Goal: Check status: Check status

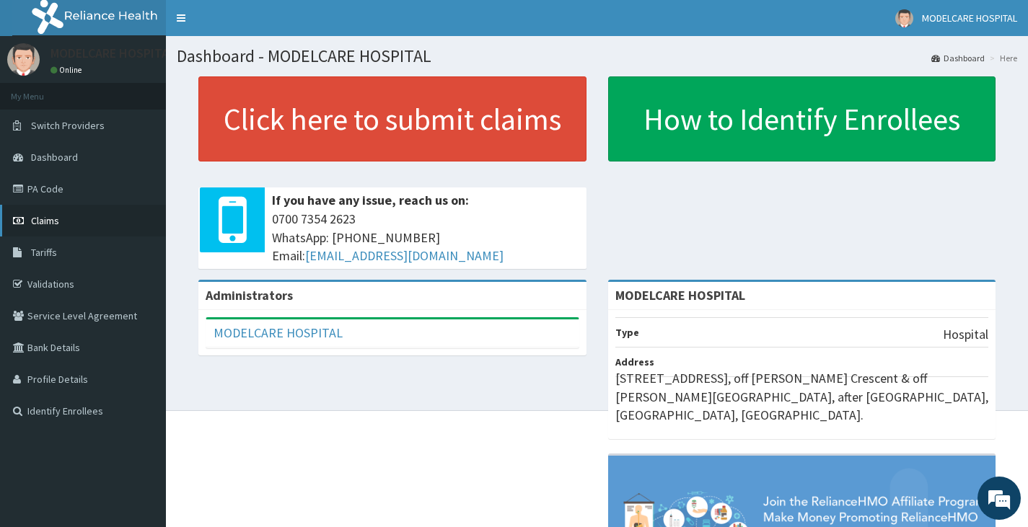
click at [97, 223] on link "Claims" at bounding box center [83, 221] width 166 height 32
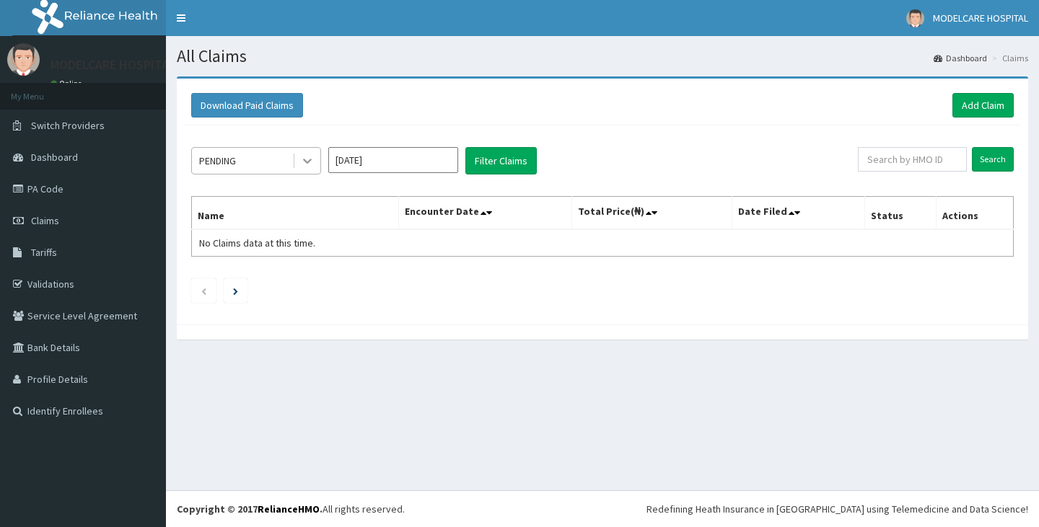
click at [309, 157] on icon at bounding box center [307, 161] width 14 height 14
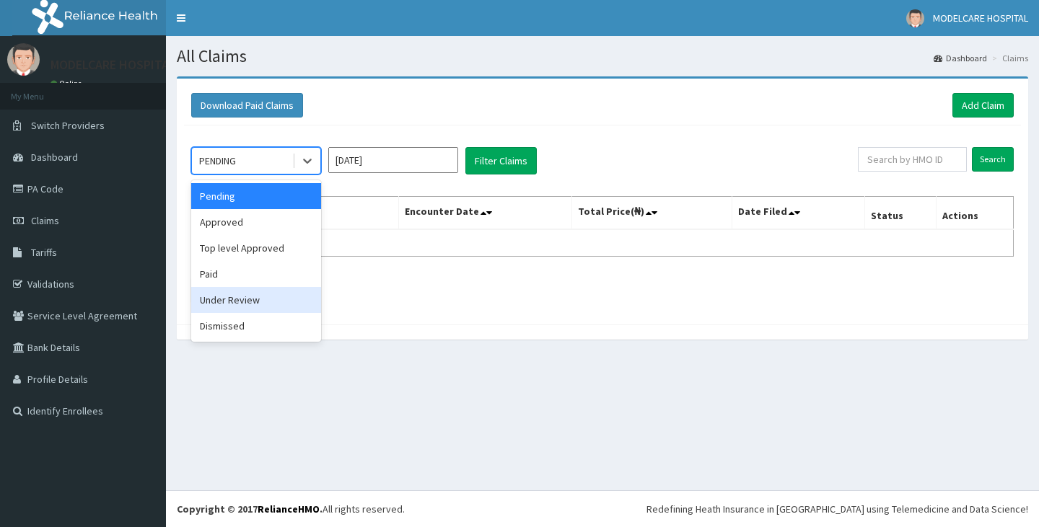
click at [245, 301] on div "Under Review" at bounding box center [256, 300] width 130 height 26
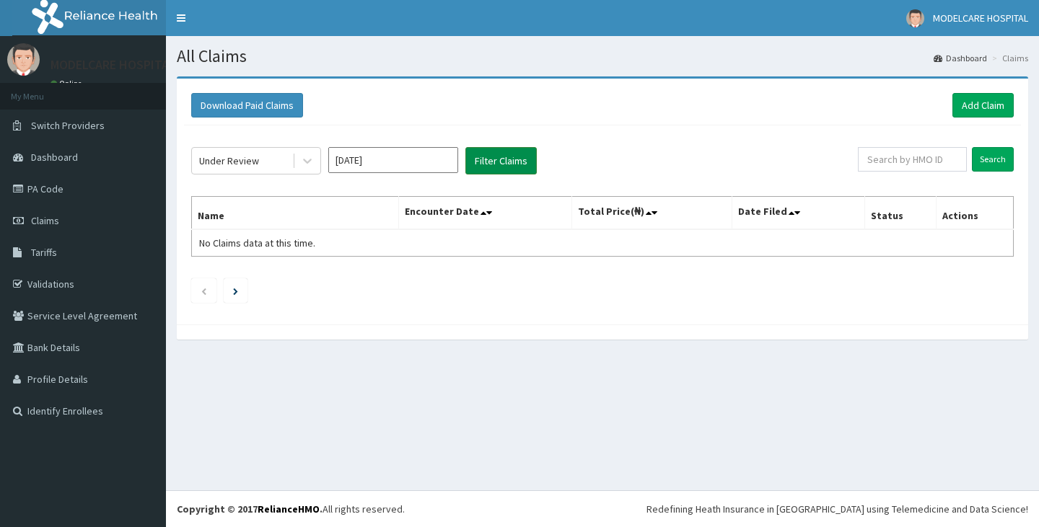
click at [524, 158] on button "Filter Claims" at bounding box center [500, 160] width 71 height 27
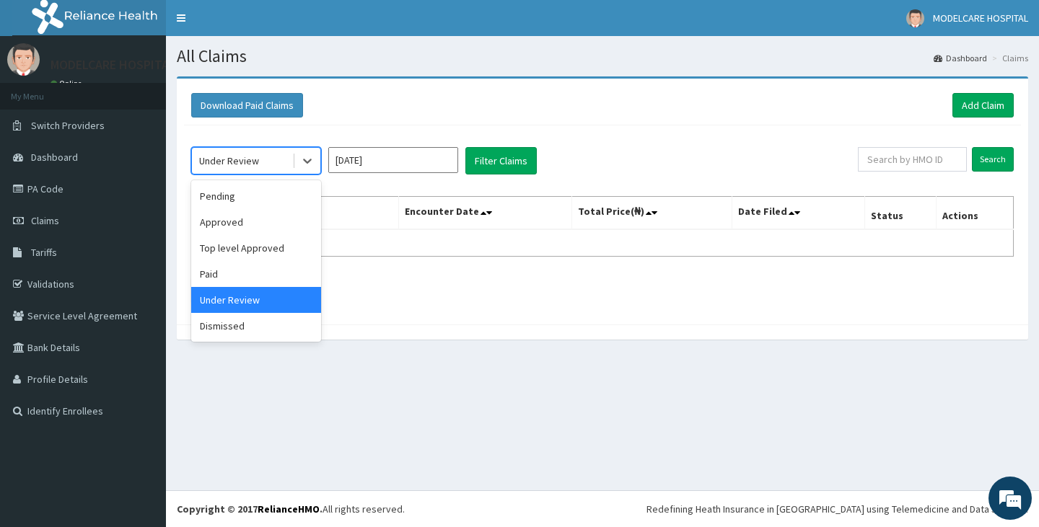
click at [277, 156] on div "Under Review" at bounding box center [242, 160] width 100 height 23
click at [253, 224] on div "Approved" at bounding box center [256, 222] width 130 height 26
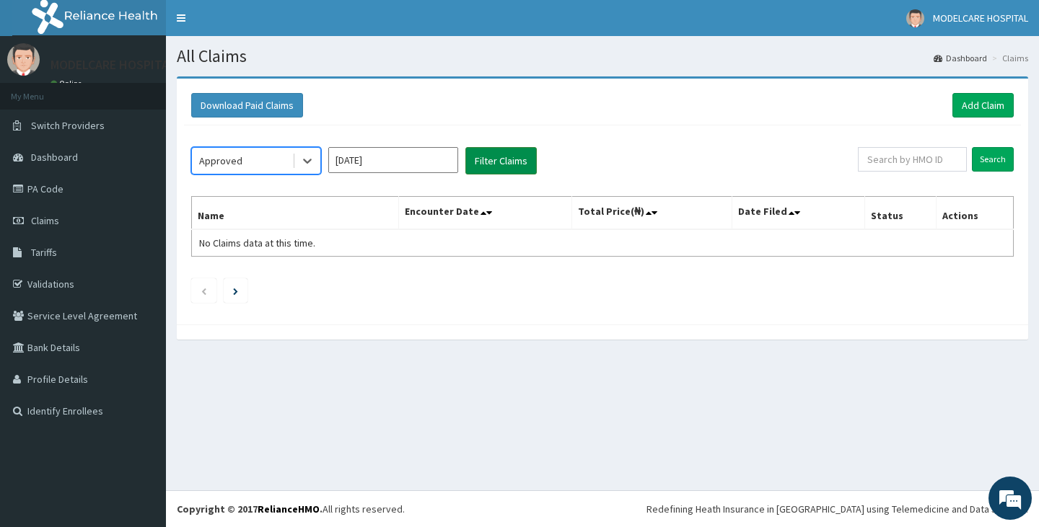
click at [481, 160] on button "Filter Claims" at bounding box center [500, 160] width 71 height 27
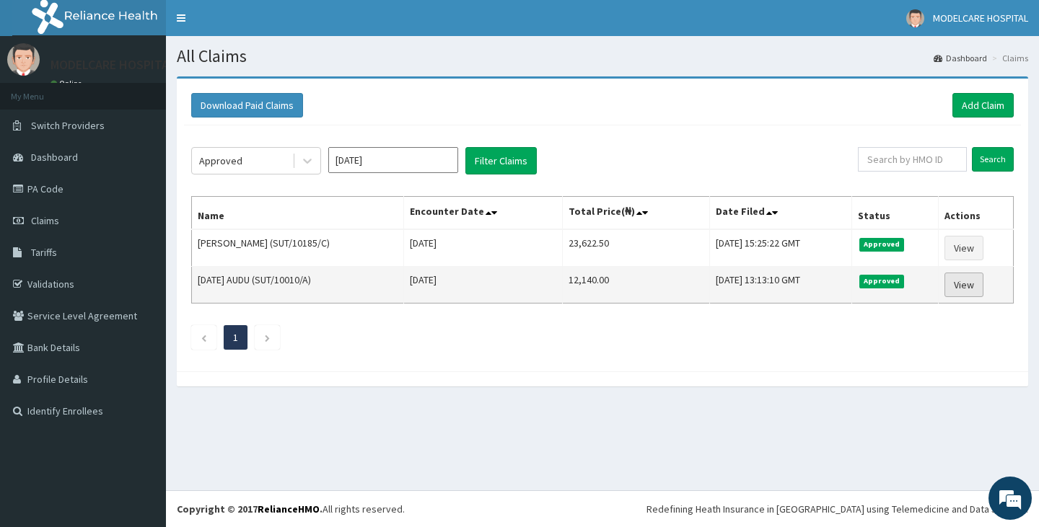
click at [965, 288] on link "View" at bounding box center [964, 285] width 39 height 25
